Goal: Information Seeking & Learning: Learn about a topic

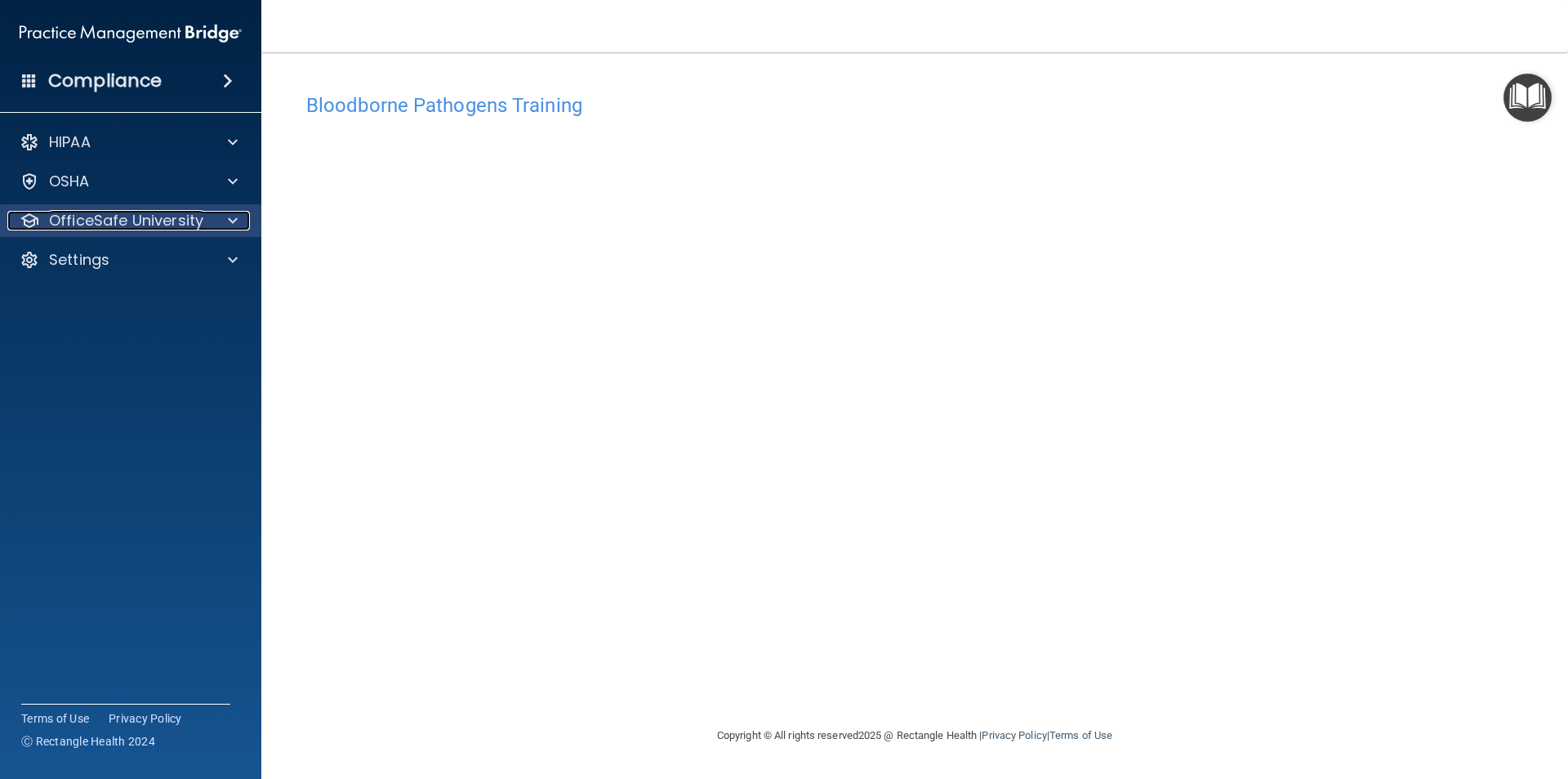
click at [184, 225] on p "OfficeSafe University" at bounding box center [126, 220] width 155 height 20
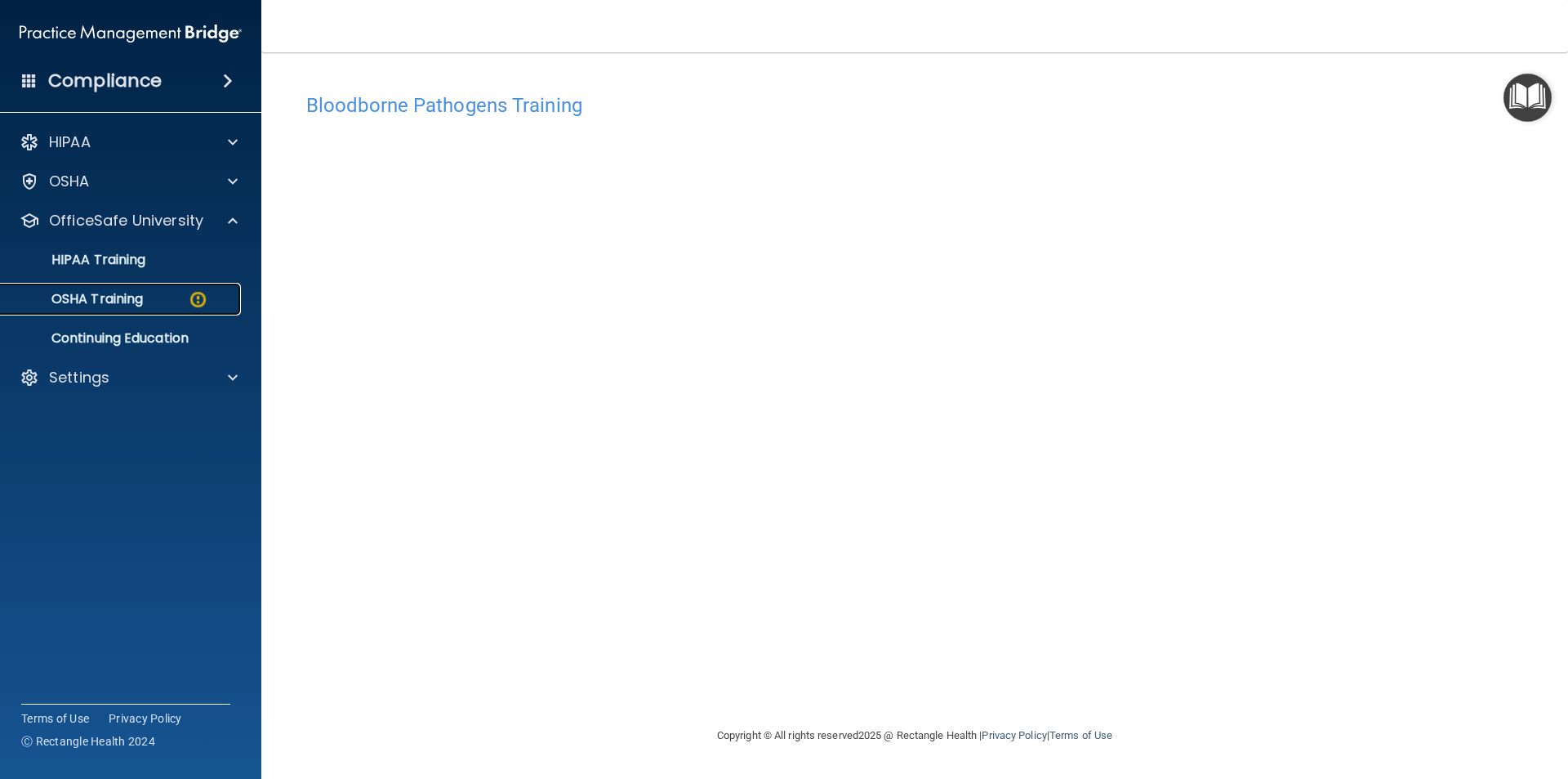
click at [182, 298] on div "OSHA Training" at bounding box center [122, 298] width 223 height 16
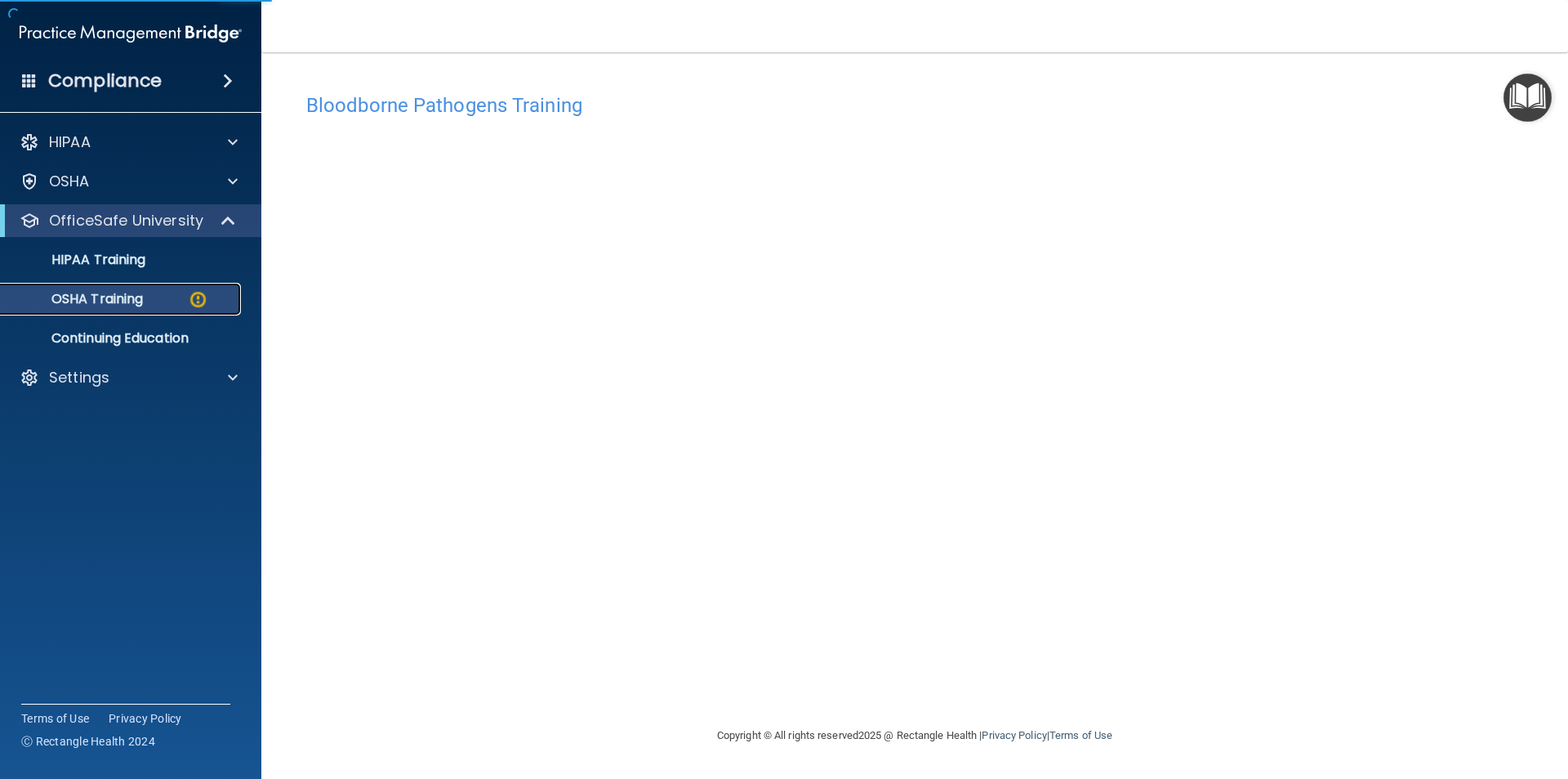
click at [136, 300] on p "OSHA Training" at bounding box center [76, 298] width 132 height 16
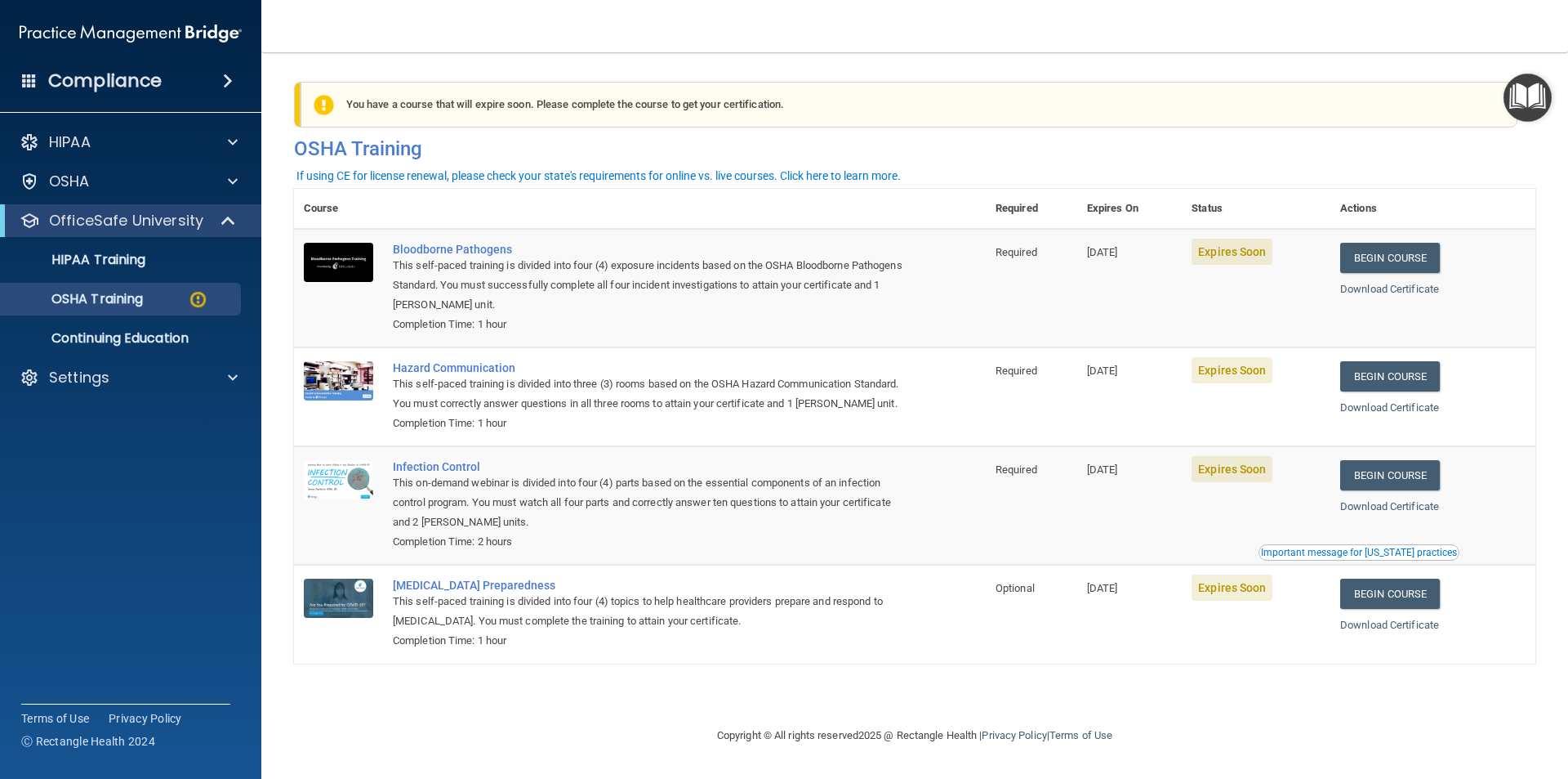
click at [449, 261] on div "This self-paced training is divided into four (4) exposure incidents based on t…" at bounding box center [649, 285] width 511 height 59
click at [444, 250] on div "Bloodborne Pathogens" at bounding box center [649, 249] width 511 height 13
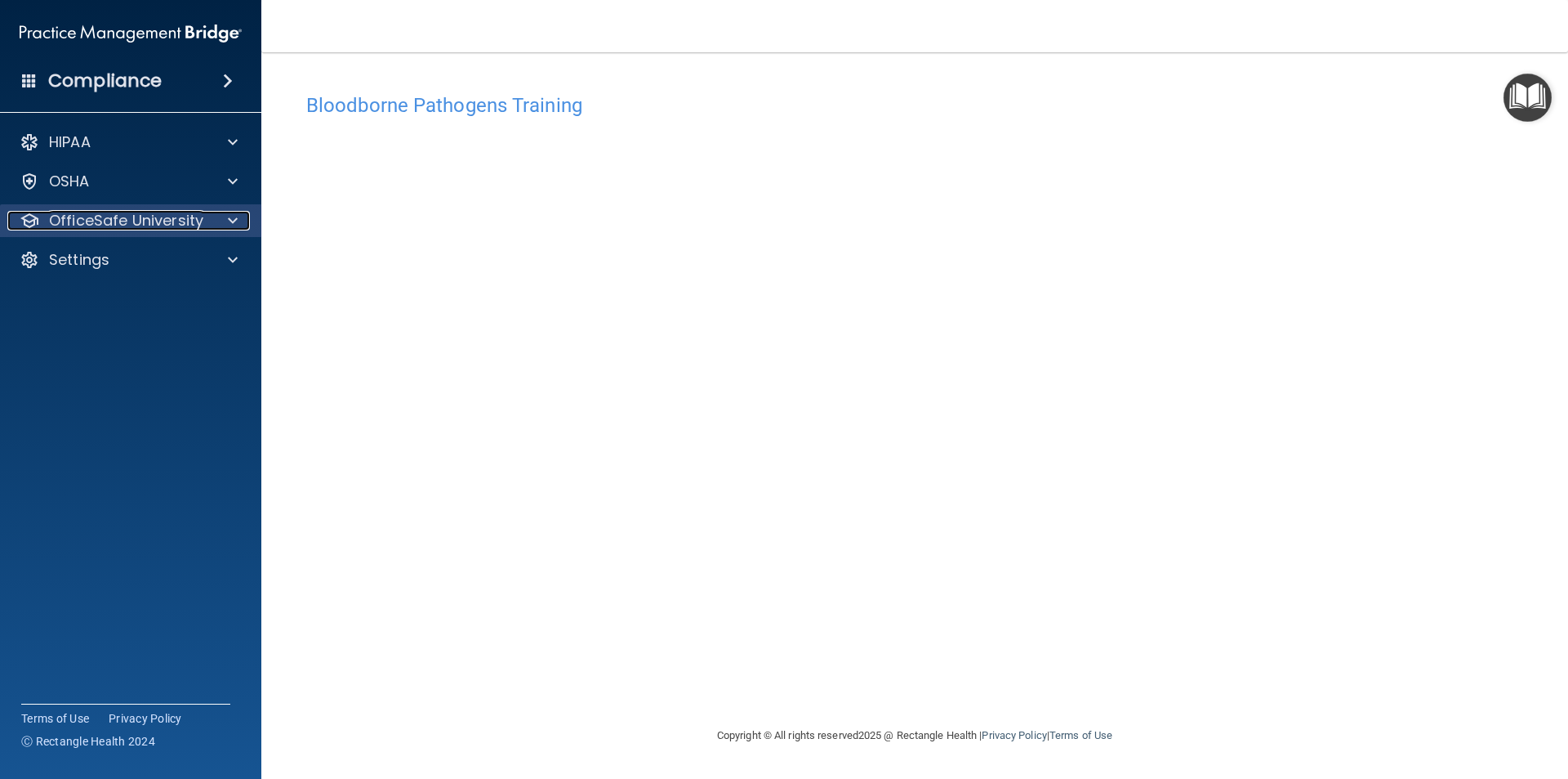
click at [223, 224] on div at bounding box center [230, 220] width 41 height 20
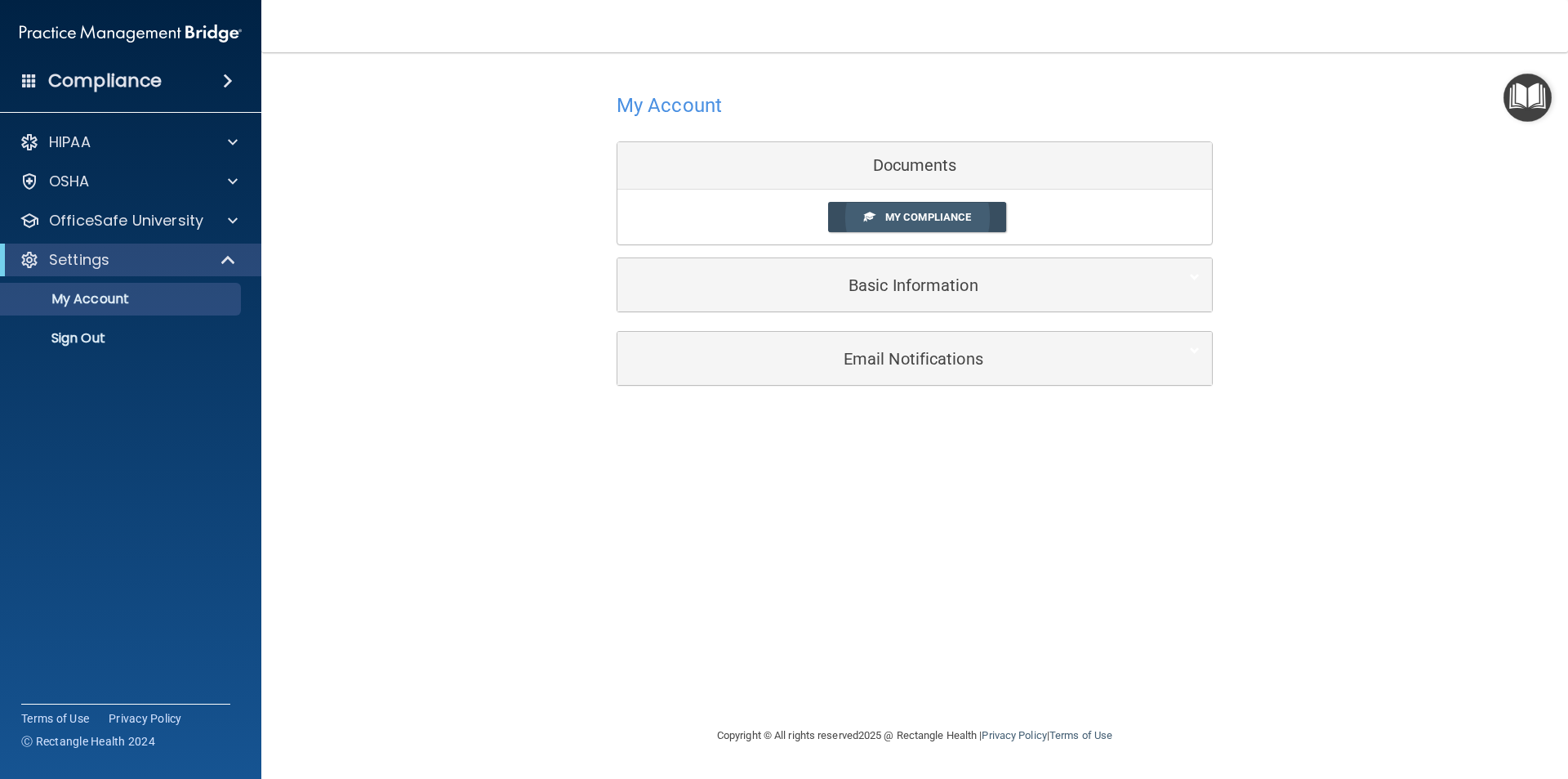
click at [933, 225] on link "My Compliance" at bounding box center [917, 217] width 179 height 30
click at [942, 218] on span "My Compliance" at bounding box center [928, 217] width 85 height 12
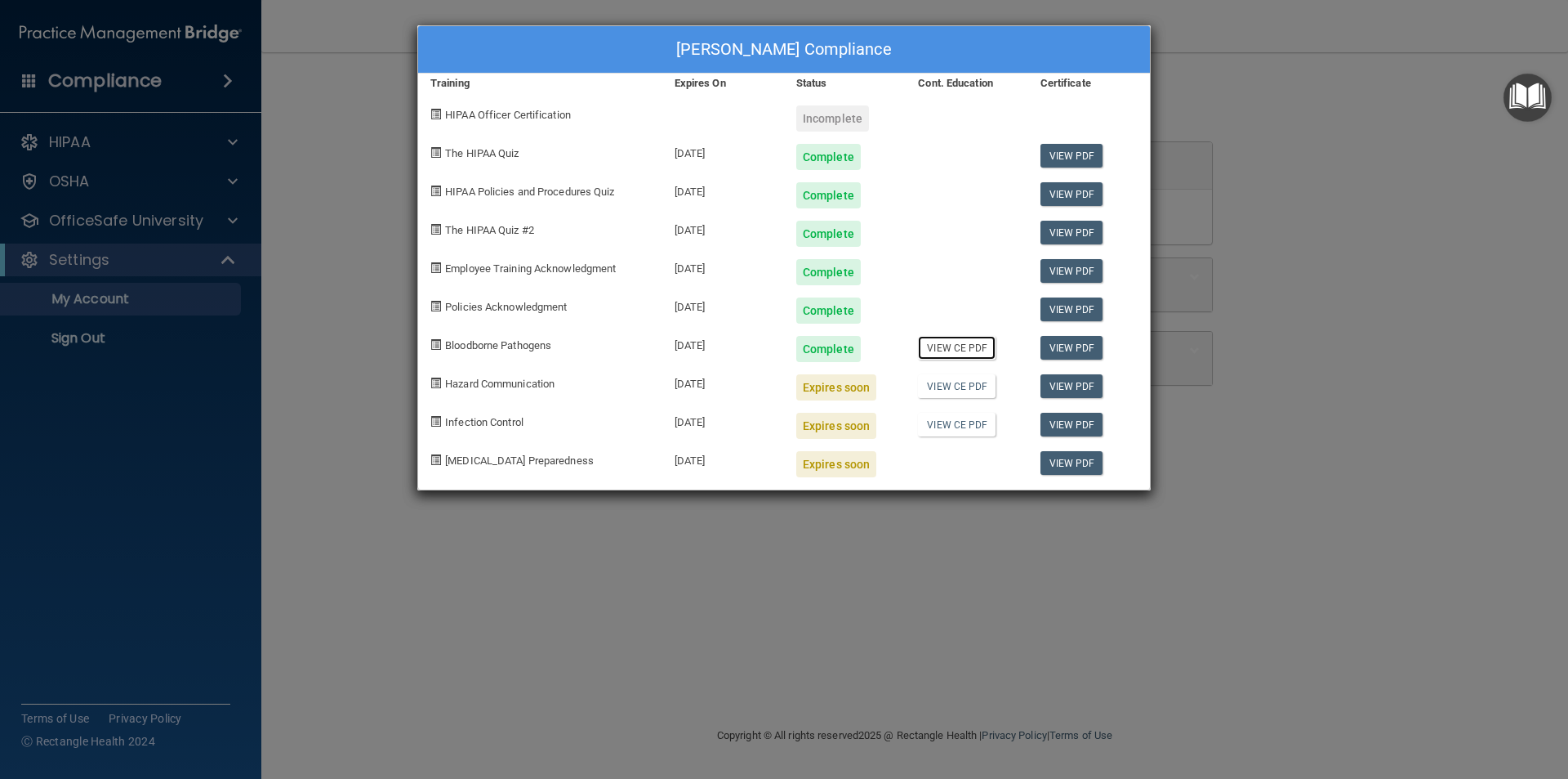
click at [972, 352] on link "View CE PDF" at bounding box center [957, 347] width 78 height 24
drag, startPoint x: 406, startPoint y: 77, endPoint x: 198, endPoint y: 49, distance: 209.9
click at [398, 77] on div "[PERSON_NAME] Compliance Training Expires On Status Cont. Education Certificate…" at bounding box center [784, 390] width 1568 height 779
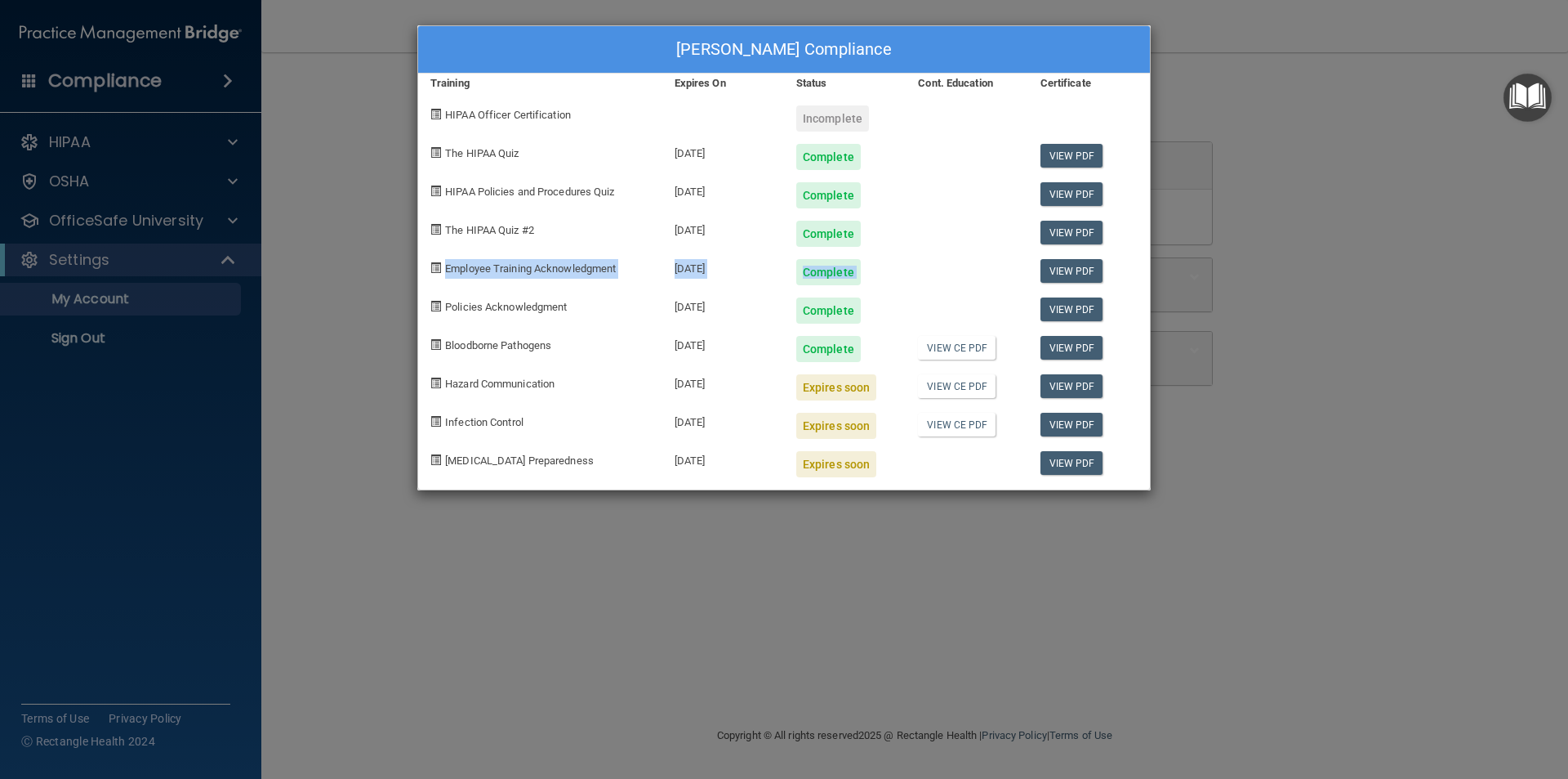
drag, startPoint x: 313, startPoint y: 281, endPoint x: 339, endPoint y: 279, distance: 26.1
click at [334, 285] on div "[PERSON_NAME] Compliance Training Expires On Status Cont. Education Certificate…" at bounding box center [784, 390] width 1568 height 779
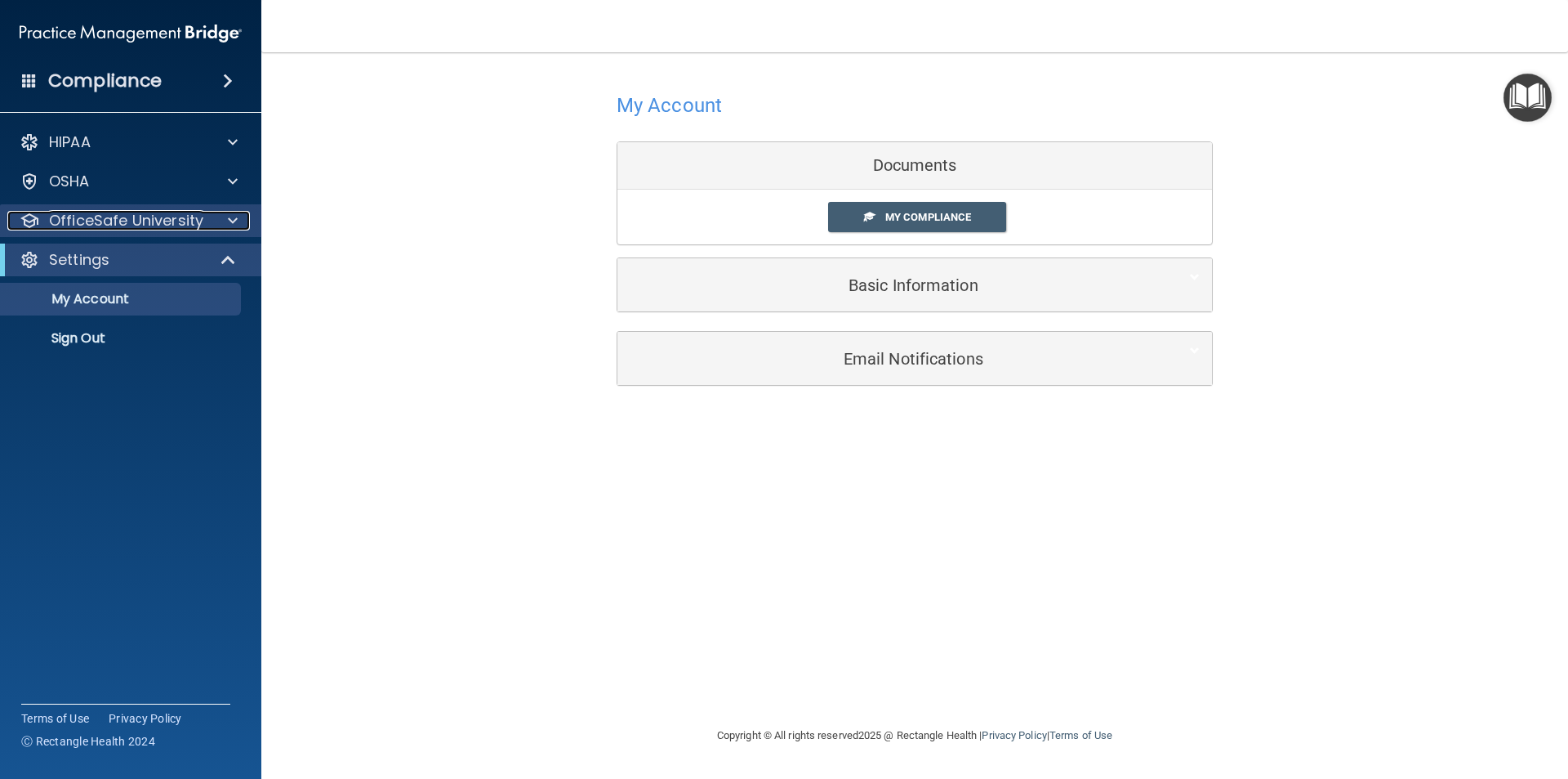
click at [172, 229] on p "OfficeSafe University" at bounding box center [126, 220] width 155 height 20
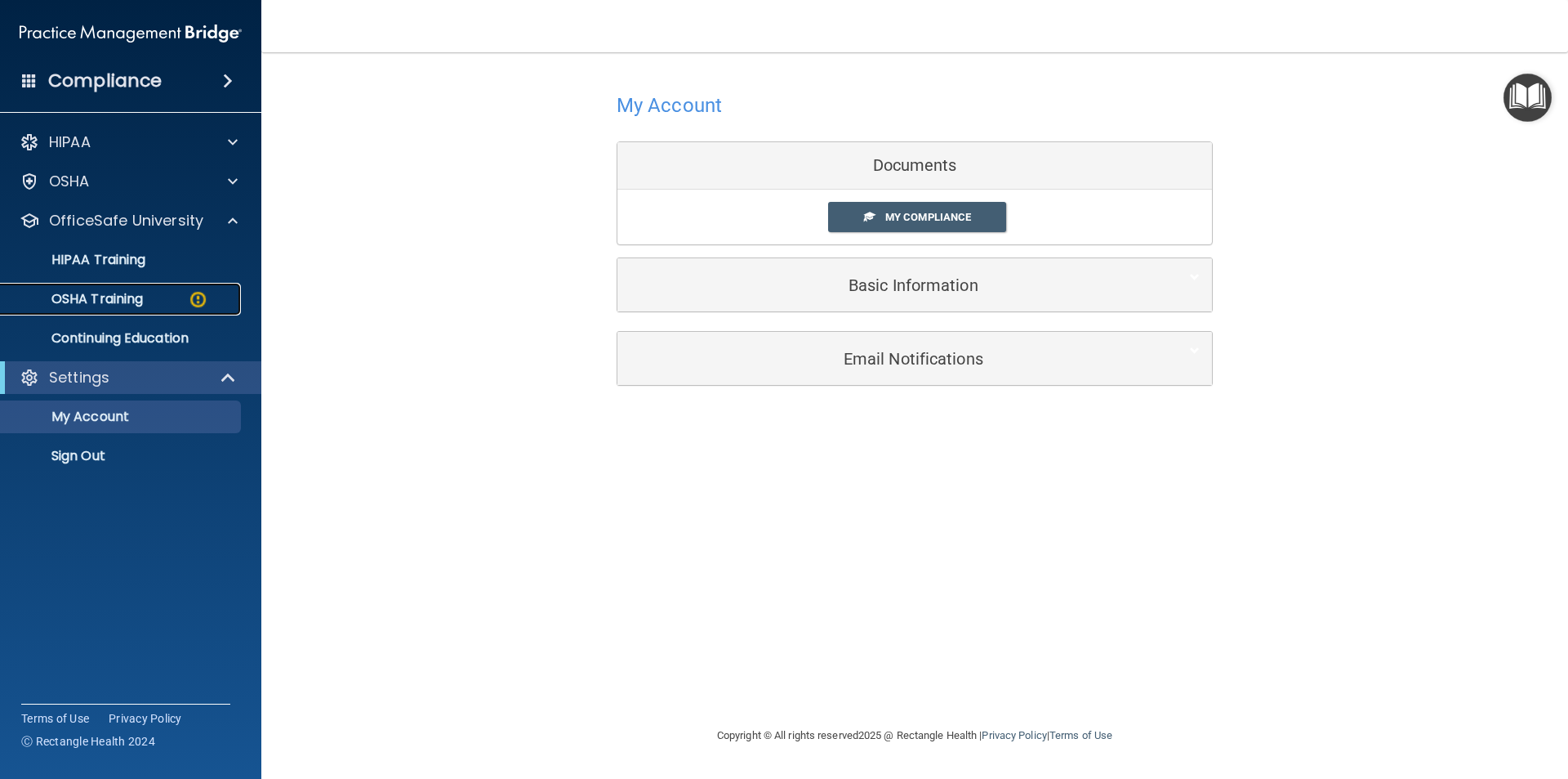
click at [132, 310] on link "OSHA Training" at bounding box center [112, 299] width 257 height 32
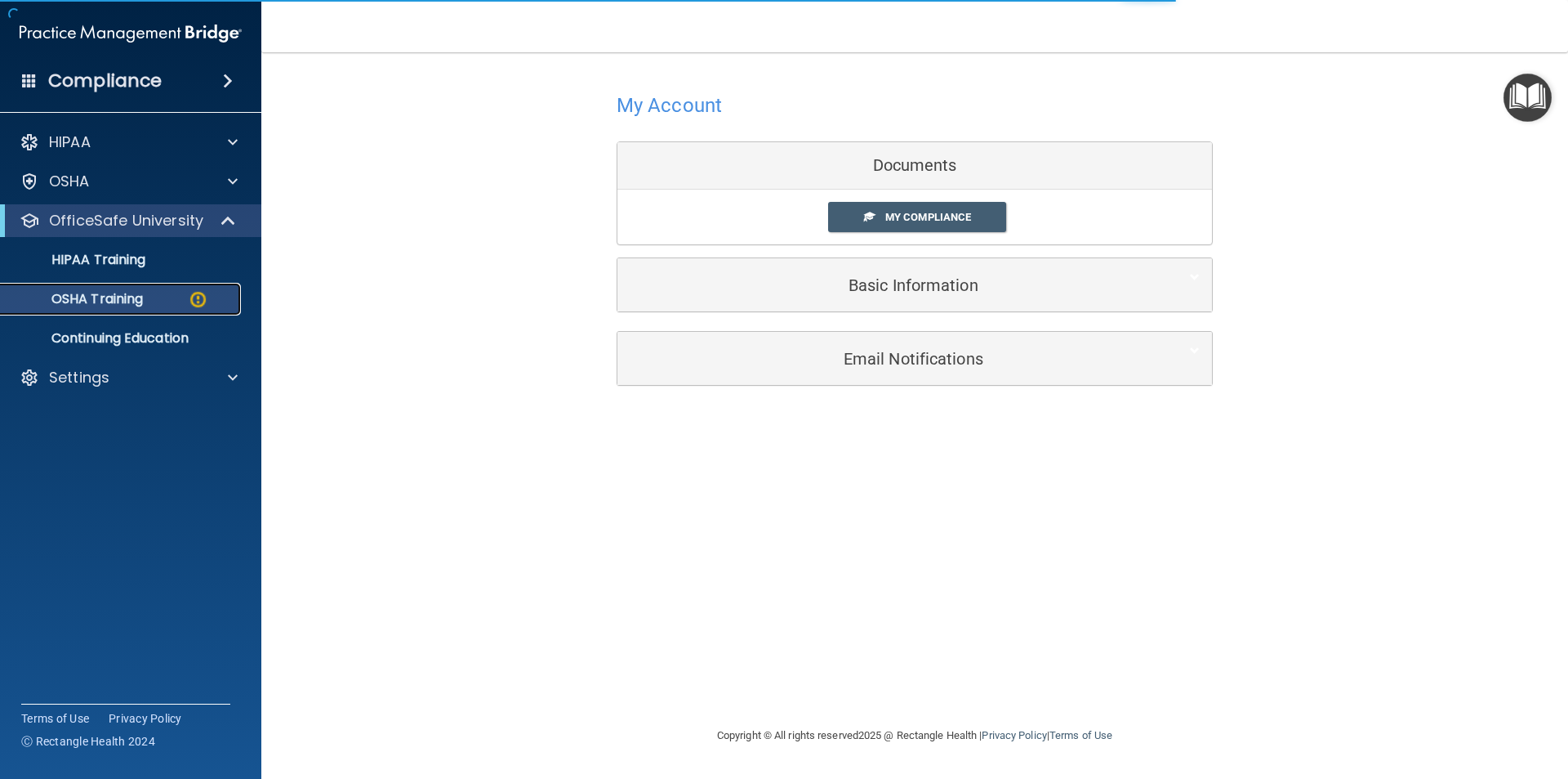
click at [194, 298] on img at bounding box center [198, 299] width 21 height 21
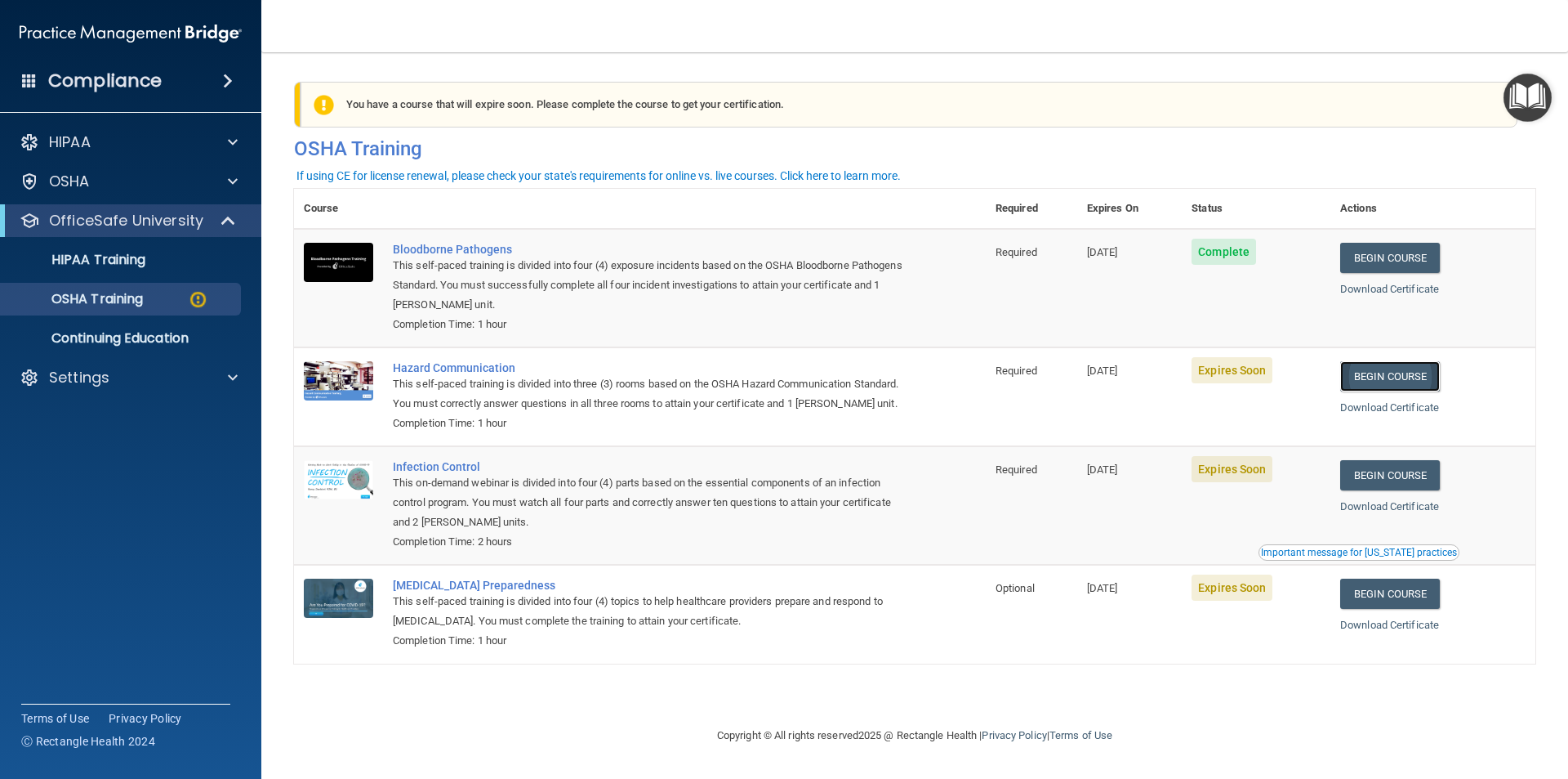
click at [1378, 388] on link "Begin Course" at bounding box center [1389, 376] width 100 height 30
